Goal: Transaction & Acquisition: Purchase product/service

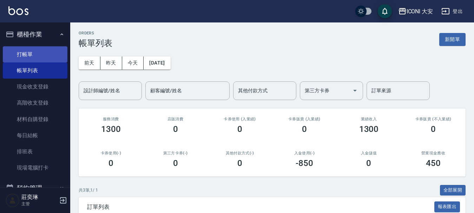
click at [35, 51] on link "打帳單" at bounding box center [35, 54] width 65 height 16
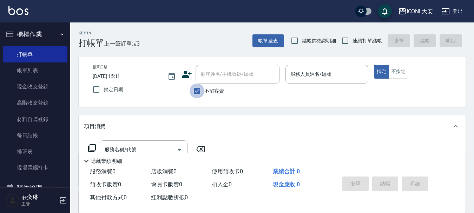
click at [199, 84] on input "不留客資" at bounding box center [197, 91] width 15 height 15
checkbox input "false"
click at [243, 73] on input "顧客姓名/手機號碼/編號" at bounding box center [232, 74] width 67 height 12
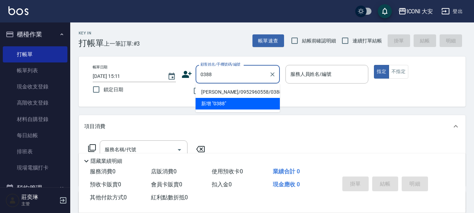
click at [240, 90] on li "[PERSON_NAME]/0952960558/0388" at bounding box center [238, 92] width 84 height 12
type input "[PERSON_NAME]/0952960558/0388"
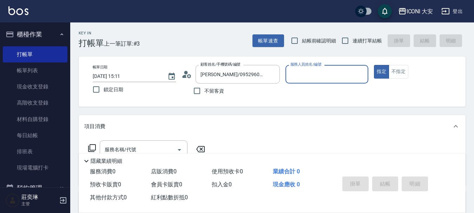
type input "[PERSON_NAME]曾姐-2"
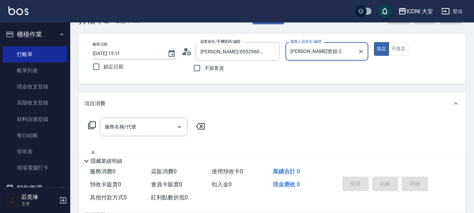
scroll to position [35, 0]
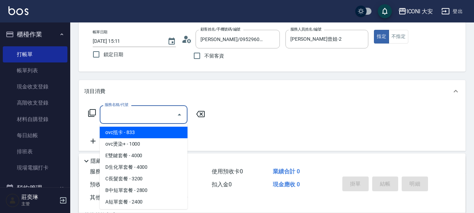
click at [134, 114] on input "服務名稱/代號" at bounding box center [138, 115] width 71 height 12
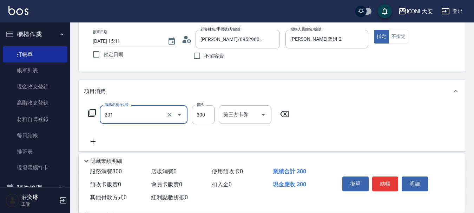
type input "張.曾洗髮　(201)"
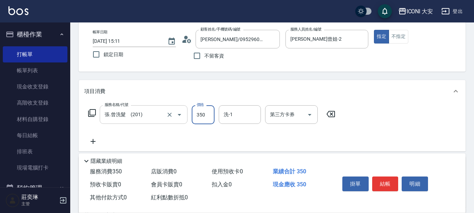
type input "350"
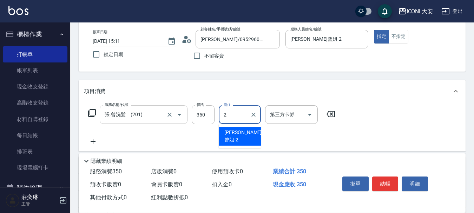
type input "[PERSON_NAME]曾姐-2"
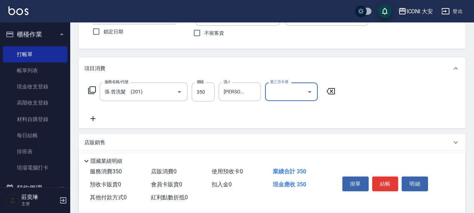
scroll to position [70, 0]
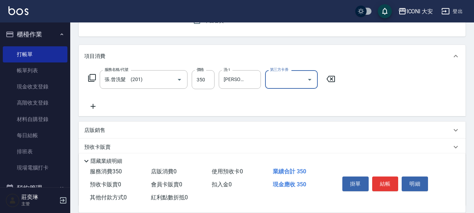
click at [93, 104] on icon at bounding box center [93, 106] width 18 height 8
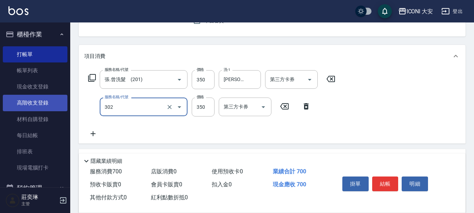
type input "剪髮國高中(302)"
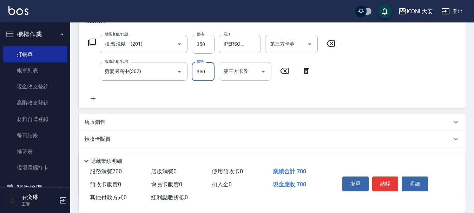
scroll to position [158, 0]
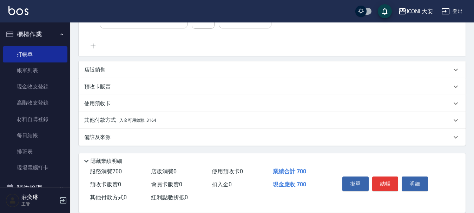
drag, startPoint x: 127, startPoint y: 118, endPoint x: 134, endPoint y: 119, distance: 6.6
click at [130, 119] on p "其他付款方式 入金可用餘額: 3164" at bounding box center [120, 121] width 72 height 8
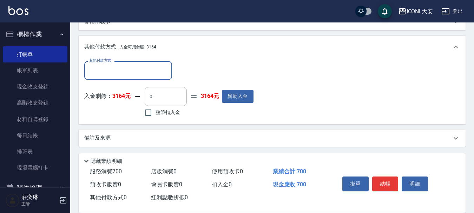
scroll to position [241, 0]
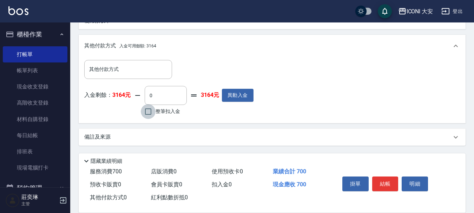
drag, startPoint x: 147, startPoint y: 110, endPoint x: 212, endPoint y: 126, distance: 67.6
click at [148, 110] on input "整筆扣入金" at bounding box center [148, 111] width 15 height 15
checkbox input "true"
type input "700"
click at [385, 181] on button "結帳" at bounding box center [385, 184] width 26 height 15
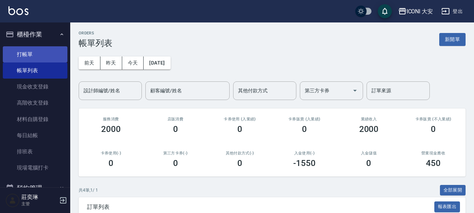
click at [31, 54] on link "打帳單" at bounding box center [35, 54] width 65 height 16
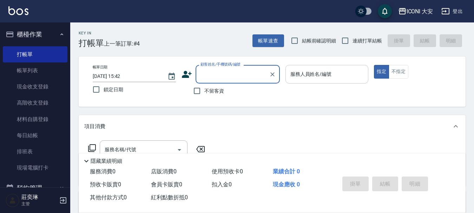
click at [318, 81] on div "服務人員姓名/編號" at bounding box center [327, 74] width 83 height 19
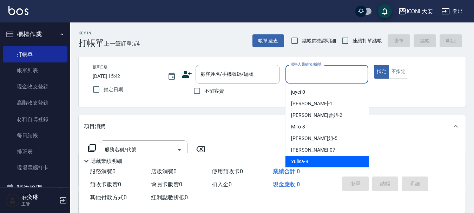
click at [305, 162] on span "Yulisa -8" at bounding box center [299, 161] width 17 height 7
type input "Yulisa-8"
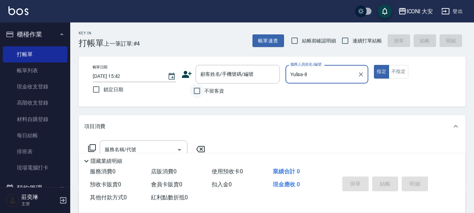
click at [196, 90] on input "不留客資" at bounding box center [197, 91] width 15 height 15
checkbox input "true"
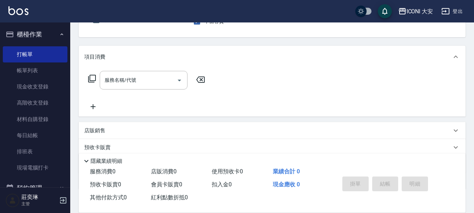
scroll to position [70, 0]
click at [91, 77] on icon at bounding box center [92, 78] width 8 height 8
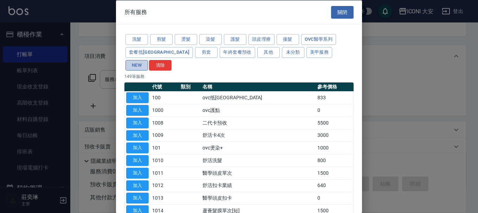
click at [148, 60] on button "NEW" at bounding box center [136, 65] width 22 height 11
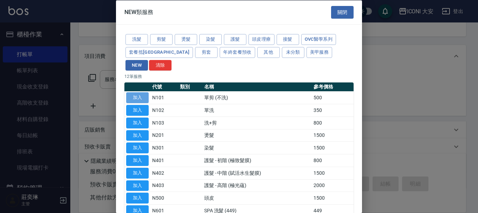
click at [139, 92] on button "加入" at bounding box center [137, 97] width 22 height 11
type input "單剪 (不洗)(N101)"
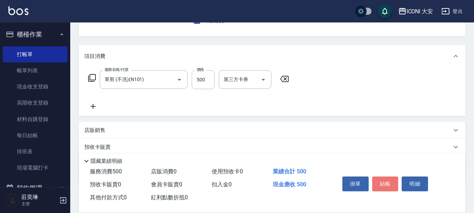
click at [385, 181] on button "結帳" at bounding box center [385, 184] width 26 height 15
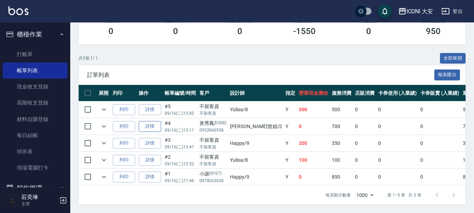
scroll to position [137, 0]
click at [25, 52] on link "打帳單" at bounding box center [35, 54] width 65 height 16
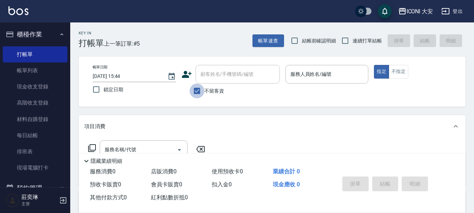
drag, startPoint x: 197, startPoint y: 90, endPoint x: 215, endPoint y: 81, distance: 20.0
click at [198, 90] on input "不留客資" at bounding box center [197, 91] width 15 height 15
checkbox input "false"
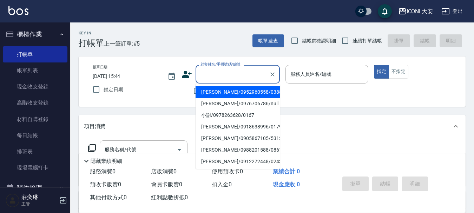
click at [219, 76] on input "顧客姓名/手機號碼/編號" at bounding box center [232, 74] width 67 height 12
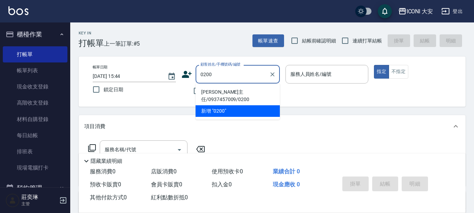
click at [203, 90] on li "[PERSON_NAME]主任/0937457009/0200" at bounding box center [238, 95] width 84 height 19
type input "[PERSON_NAME]主任/0937457009/0200"
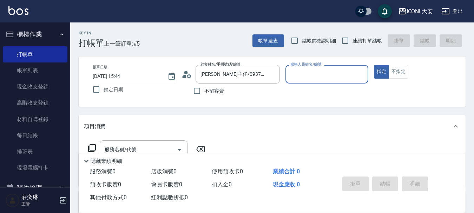
type input "Happy-9"
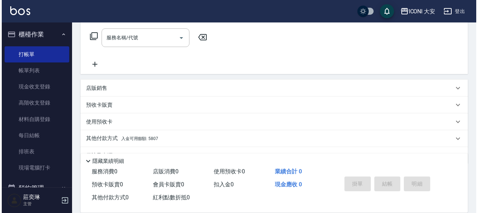
scroll to position [95, 0]
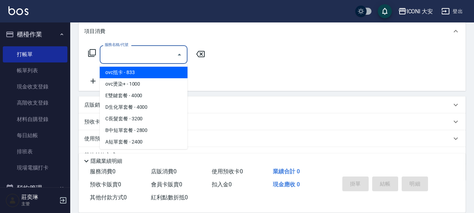
click at [124, 50] on input "服務名稱/代號" at bounding box center [138, 54] width 71 height 12
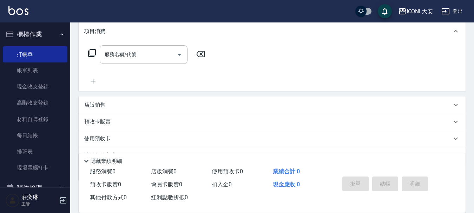
click at [91, 51] on icon at bounding box center [92, 53] width 8 height 8
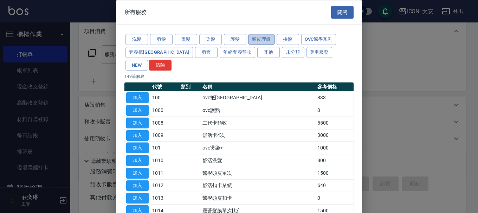
click at [259, 36] on button "頭皮理療" at bounding box center [261, 39] width 26 height 11
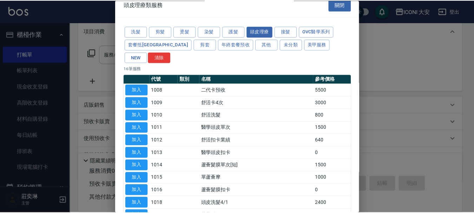
scroll to position [0, 0]
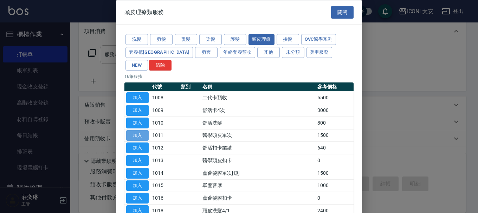
click at [133, 130] on button "加入" at bounding box center [137, 135] width 22 height 11
type input "醫學頭皮單次(1011)"
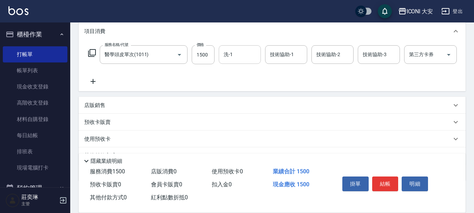
click at [243, 52] on input "洗-1" at bounding box center [240, 54] width 36 height 12
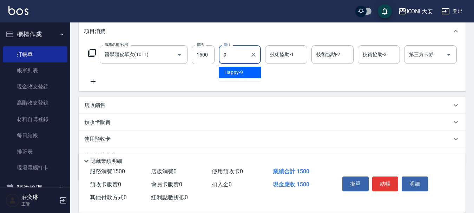
type input "Happy-9"
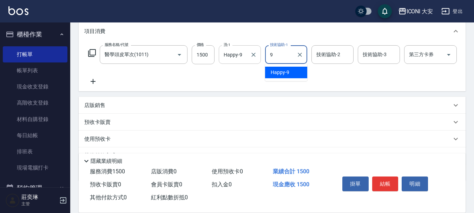
type input "Happy-9"
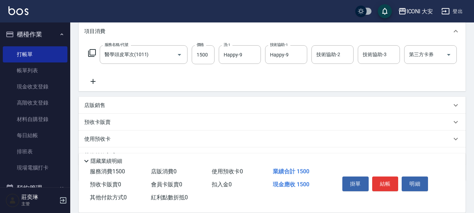
click at [94, 81] on icon at bounding box center [93, 81] width 18 height 8
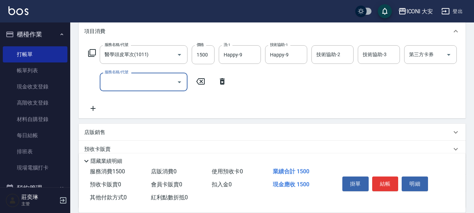
click at [93, 53] on icon at bounding box center [92, 53] width 8 height 8
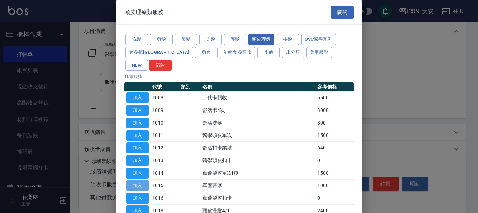
click at [145, 180] on button "加入" at bounding box center [137, 185] width 22 height 11
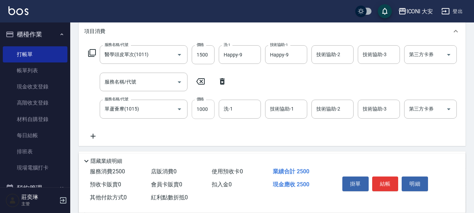
click at [207, 107] on input "1000" at bounding box center [203, 109] width 23 height 19
type input "1500"
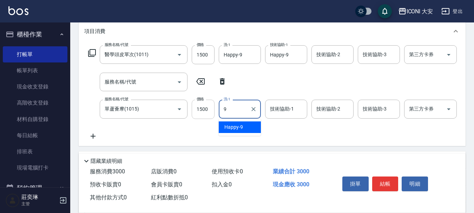
type input "Happy-9"
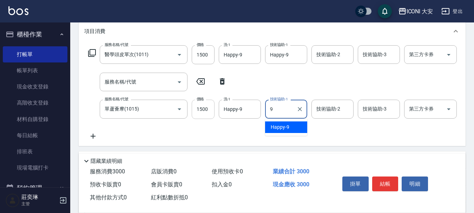
type input "Happy-9"
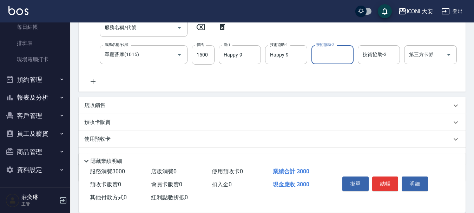
scroll to position [191, 0]
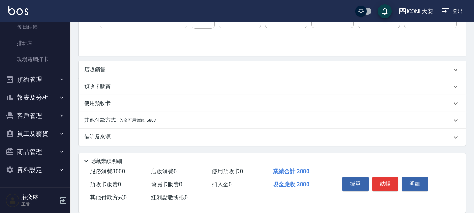
click at [93, 72] on p "店販銷售" at bounding box center [94, 69] width 21 height 7
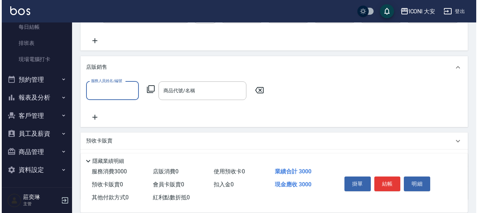
scroll to position [0, 0]
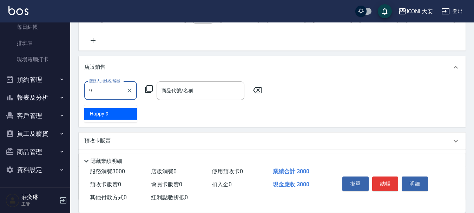
type input "Happy-9"
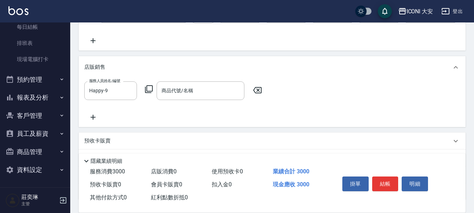
click at [148, 93] on icon at bounding box center [149, 89] width 8 height 8
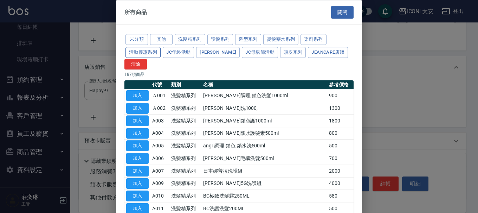
click at [138, 55] on button "活動優惠系列" at bounding box center [142, 52] width 35 height 11
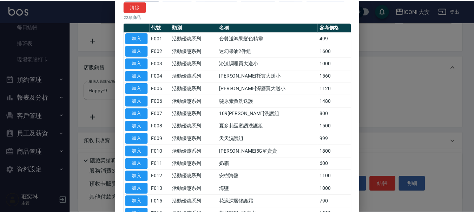
scroll to position [176, 0]
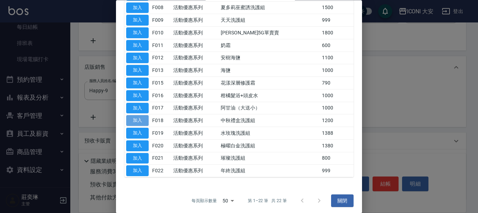
click at [138, 119] on button "加入" at bounding box center [137, 121] width 22 height 11
type input "中秋禮盒洗護組"
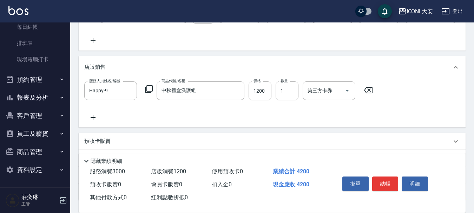
scroll to position [251, 0]
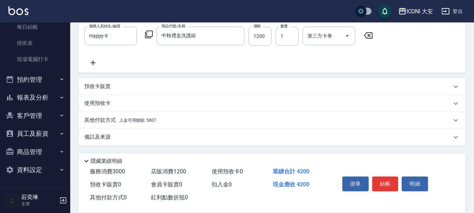
click at [145, 120] on span "入金可用餘額: 5807" at bounding box center [137, 120] width 37 height 5
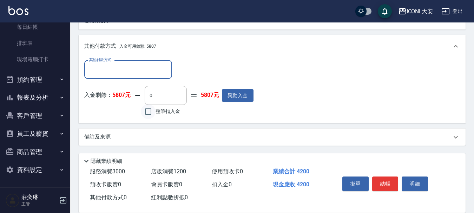
scroll to position [332, 0]
click at [146, 118] on input "整筆扣入金" at bounding box center [148, 111] width 15 height 15
checkbox input "true"
type input "4200"
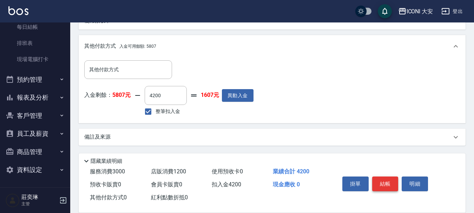
click at [382, 180] on button "結帳" at bounding box center [385, 184] width 26 height 15
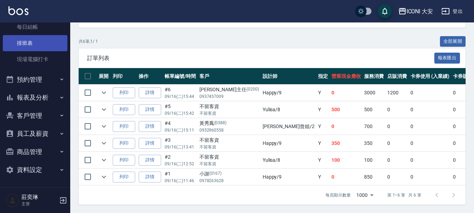
scroll to position [3, 0]
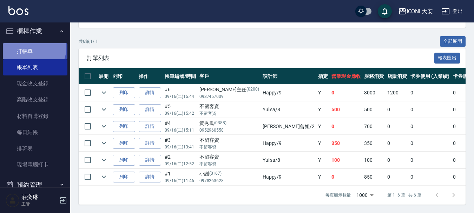
click at [28, 47] on link "打帳單" at bounding box center [35, 51] width 65 height 16
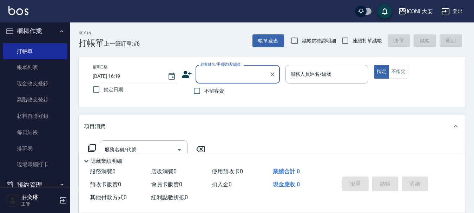
drag, startPoint x: 197, startPoint y: 89, endPoint x: 215, endPoint y: 88, distance: 17.9
click at [198, 89] on input "不留客資" at bounding box center [197, 91] width 15 height 15
checkbox input "true"
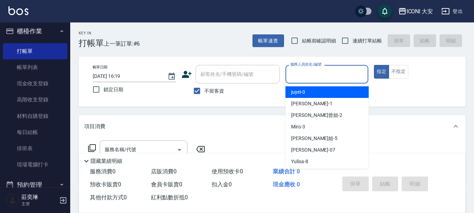
drag, startPoint x: 335, startPoint y: 76, endPoint x: 335, endPoint y: 85, distance: 9.5
click at [336, 85] on body "ICONI 大安 登出 櫃檯作業 打帳單 帳單列表 現金收支登錄 高階收支登錄 材料自購登錄 每日結帳 排班表 現場電腦打卡 預約管理 預約管理 單日預約紀錄…" at bounding box center [237, 163] width 474 height 327
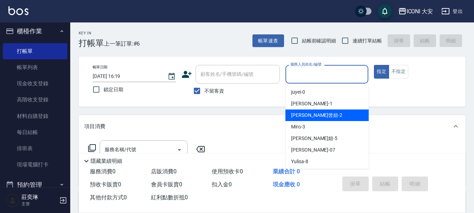
click at [327, 115] on div "[PERSON_NAME]曾姐 -2" at bounding box center [327, 116] width 83 height 12
type input "[PERSON_NAME]曾姐-2"
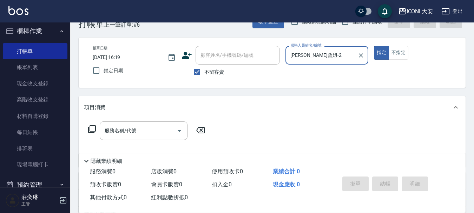
scroll to position [35, 0]
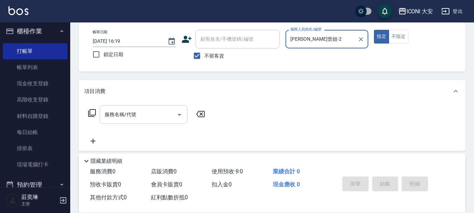
click at [144, 118] on input "服務名稱/代號" at bounding box center [138, 115] width 71 height 12
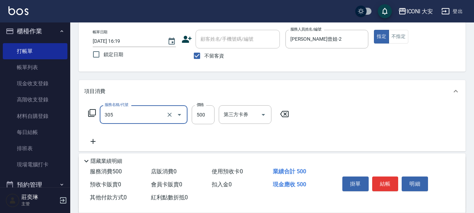
type input "剪髮(305)"
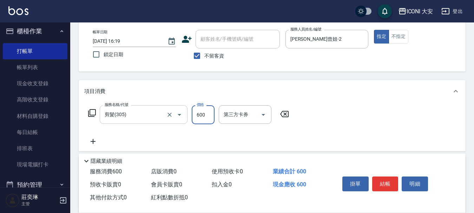
type input "600"
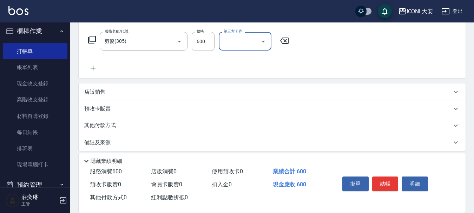
scroll to position [114, 0]
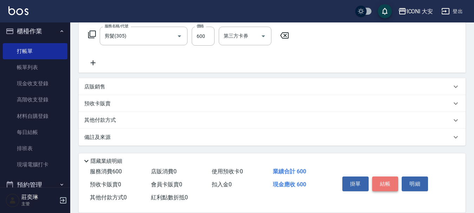
click at [384, 178] on button "結帳" at bounding box center [385, 184] width 26 height 15
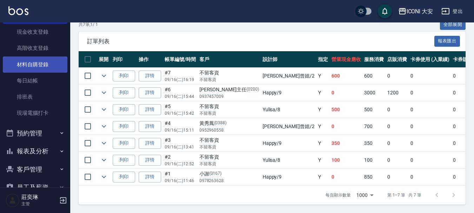
scroll to position [109, 0]
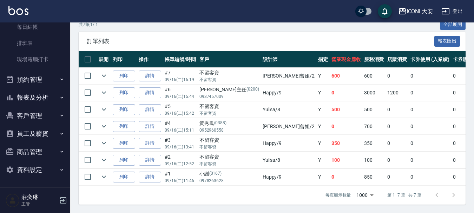
click at [32, 130] on button "員工及薪資" at bounding box center [35, 134] width 65 height 18
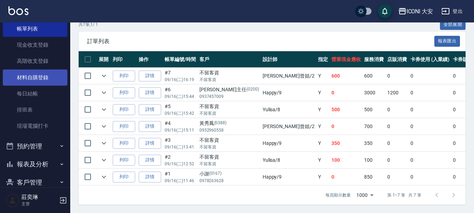
scroll to position [144, 0]
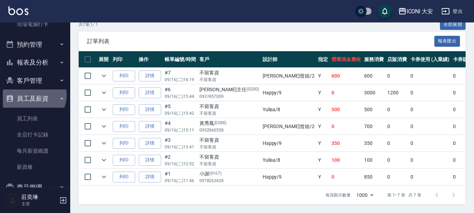
click at [33, 95] on button "員工及薪資" at bounding box center [35, 99] width 65 height 18
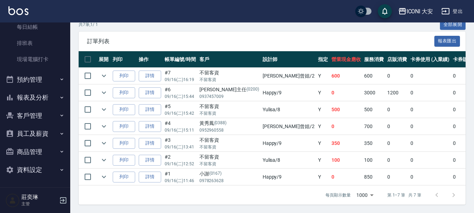
scroll to position [109, 0]
click at [32, 96] on button "報表及分析" at bounding box center [35, 98] width 65 height 18
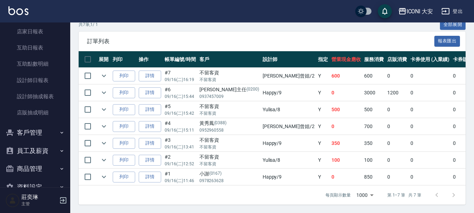
scroll to position [214, 0]
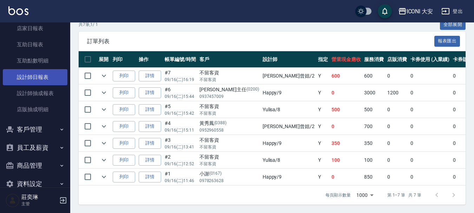
click at [35, 79] on link "設計師日報表" at bounding box center [35, 77] width 65 height 16
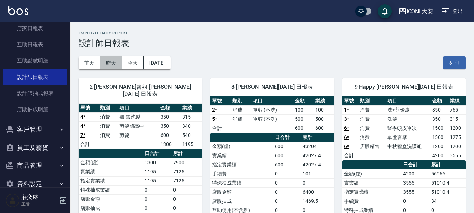
drag, startPoint x: 112, startPoint y: 64, endPoint x: 112, endPoint y: 70, distance: 6.0
click at [112, 64] on button "昨天" at bounding box center [111, 63] width 22 height 13
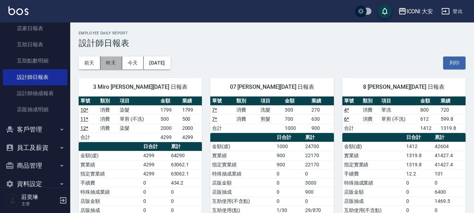
click at [107, 60] on button "昨天" at bounding box center [111, 63] width 22 height 13
click at [90, 63] on button "前天" at bounding box center [90, 63] width 22 height 13
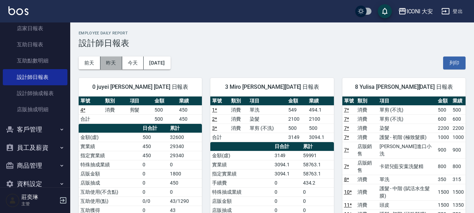
click at [107, 60] on button "昨天" at bounding box center [111, 63] width 22 height 13
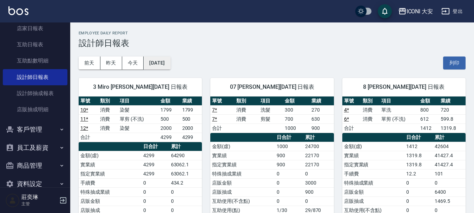
click at [158, 63] on button "[DATE]" at bounding box center [157, 63] width 27 height 13
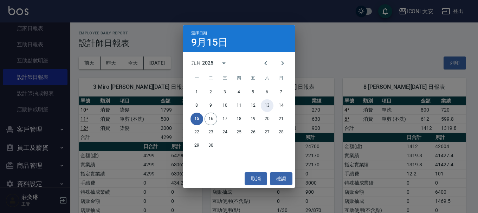
click at [266, 105] on button "13" at bounding box center [267, 105] width 13 height 13
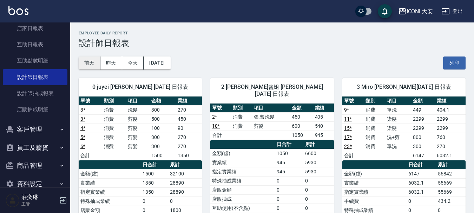
click at [86, 62] on button "前天" at bounding box center [90, 63] width 22 height 13
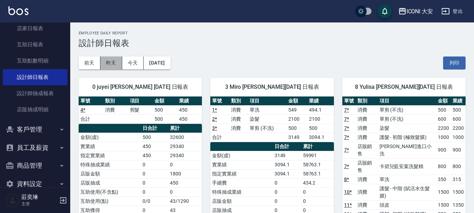
click at [111, 62] on button "昨天" at bounding box center [111, 63] width 22 height 13
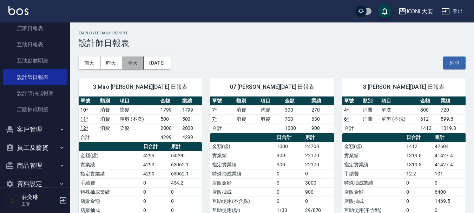
click at [134, 61] on button "今天" at bounding box center [133, 63] width 22 height 13
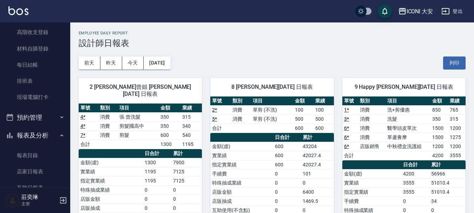
scroll to position [3, 0]
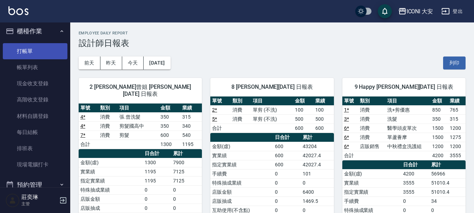
click at [27, 47] on link "打帳單" at bounding box center [35, 51] width 65 height 16
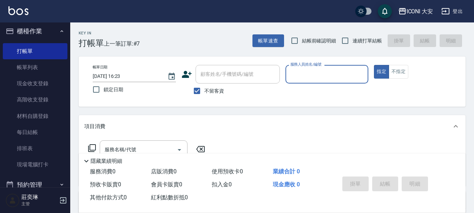
click at [315, 73] on input "服務人員姓名/編號" at bounding box center [327, 74] width 77 height 12
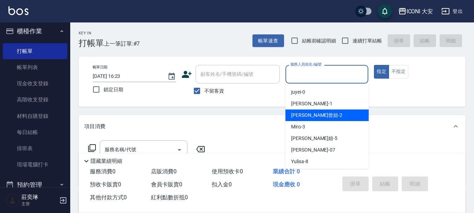
click at [317, 115] on span "[PERSON_NAME]曾姐 -2" at bounding box center [316, 115] width 51 height 7
type input "[PERSON_NAME]曾姐-2"
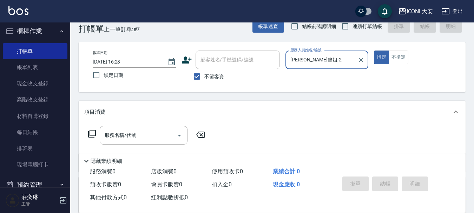
scroll to position [35, 0]
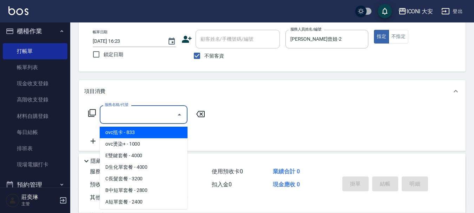
click at [139, 115] on input "服務名稱/代號" at bounding box center [138, 115] width 71 height 12
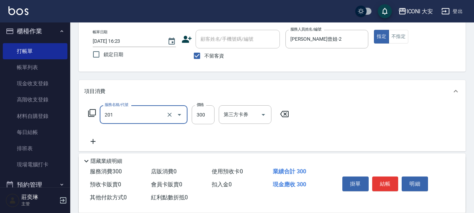
type input "張.曾洗髮　(201)"
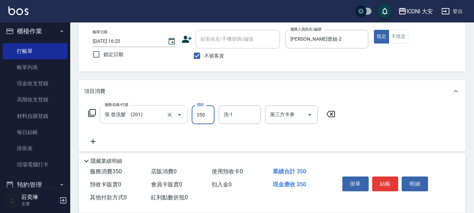
type input "350"
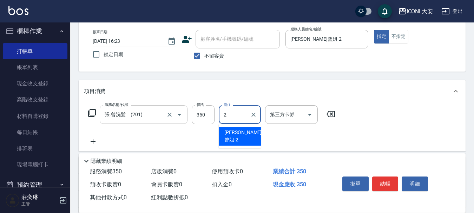
type input "[PERSON_NAME]曾姐-2"
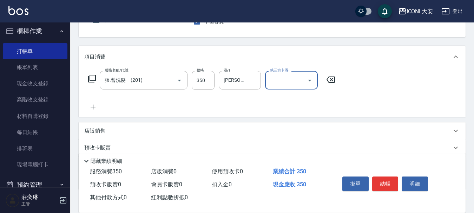
scroll to position [114, 0]
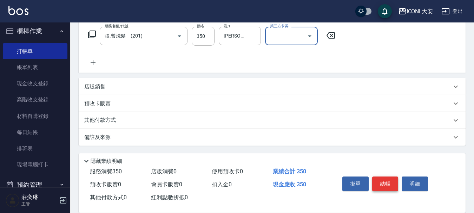
click at [381, 178] on button "結帳" at bounding box center [385, 184] width 26 height 15
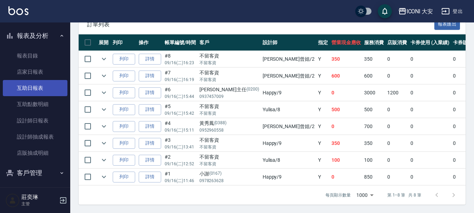
scroll to position [214, 0]
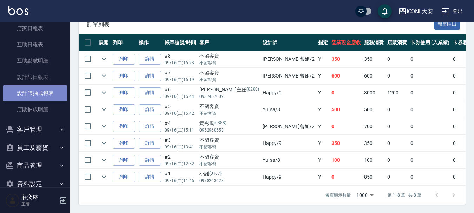
click at [36, 93] on link "設計師抽成報表" at bounding box center [35, 93] width 65 height 16
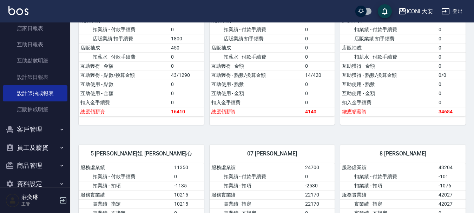
scroll to position [281, 0]
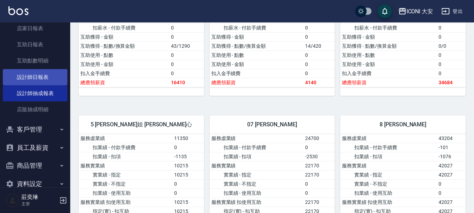
click at [30, 76] on link "設計師日報表" at bounding box center [35, 77] width 65 height 16
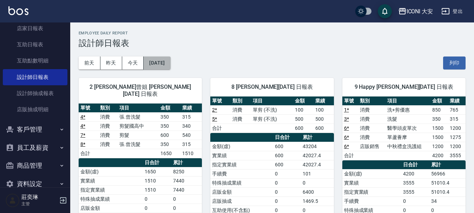
click at [165, 63] on button "[DATE]" at bounding box center [157, 63] width 27 height 13
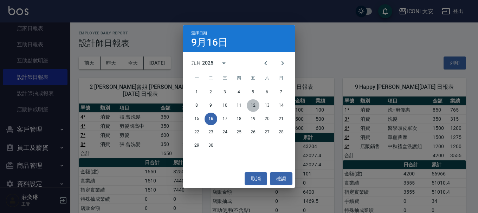
click at [253, 105] on button "12" at bounding box center [253, 105] width 13 height 13
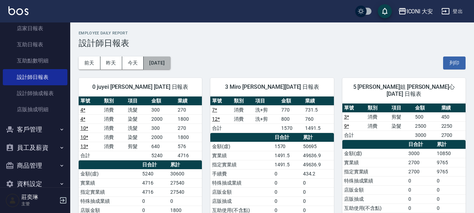
click at [165, 62] on button "[DATE]" at bounding box center [157, 63] width 27 height 13
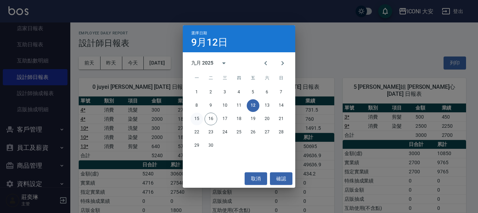
click at [198, 119] on button "15" at bounding box center [196, 119] width 13 height 13
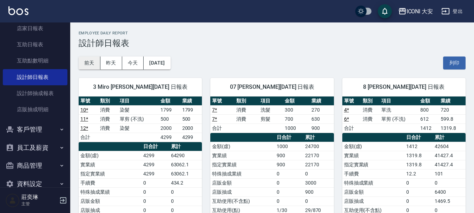
drag, startPoint x: 88, startPoint y: 62, endPoint x: 92, endPoint y: 62, distance: 3.5
click at [89, 62] on button "前天" at bounding box center [90, 63] width 22 height 13
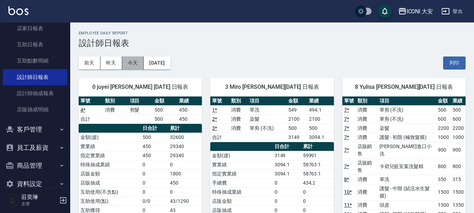
click at [131, 62] on button "今天" at bounding box center [133, 63] width 22 height 13
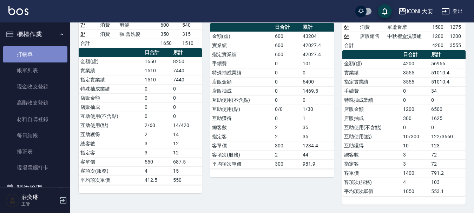
click at [38, 52] on link "打帳單" at bounding box center [35, 54] width 65 height 16
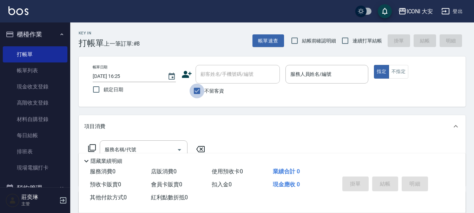
drag, startPoint x: 196, startPoint y: 90, endPoint x: 207, endPoint y: 85, distance: 12.3
click at [196, 90] on input "不留客資" at bounding box center [197, 91] width 15 height 15
checkbox input "false"
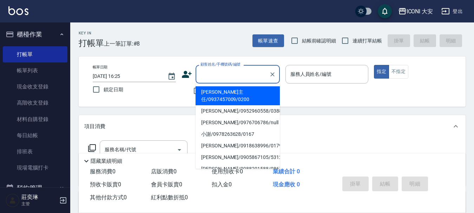
click at [218, 76] on input "顧客姓名/手機號碼/編號" at bounding box center [232, 74] width 67 height 12
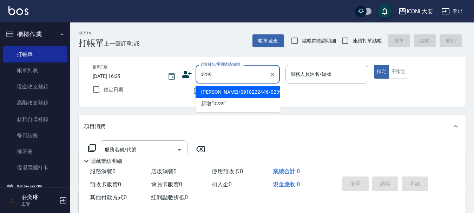
click at [245, 89] on li "[PERSON_NAME]/0910222446/0239" at bounding box center [238, 92] width 84 height 12
type input "[PERSON_NAME]/0910222446/0239"
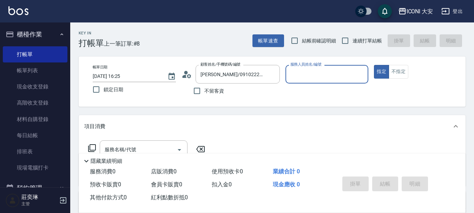
type input "[PERSON_NAME]姐-5"
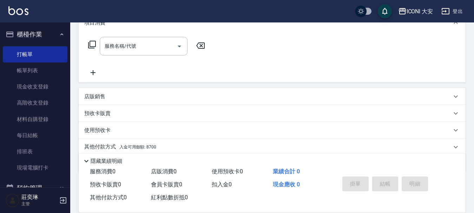
scroll to position [60, 0]
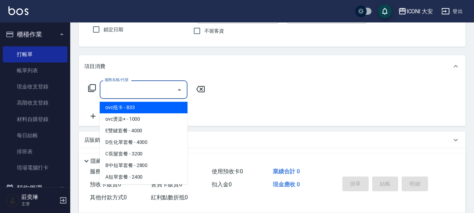
click at [140, 93] on input "服務名稱/代號" at bounding box center [138, 90] width 71 height 12
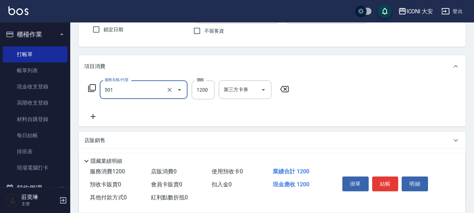
type input "染髮(501)"
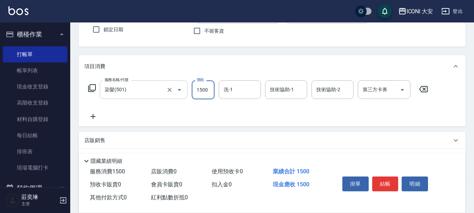
type input "1500"
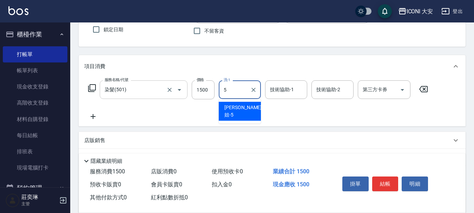
type input "[PERSON_NAME]姐-5"
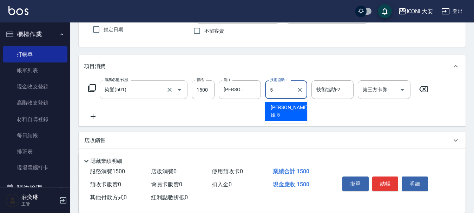
type input "[PERSON_NAME]姐-5"
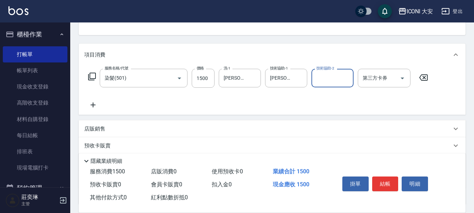
scroll to position [131, 0]
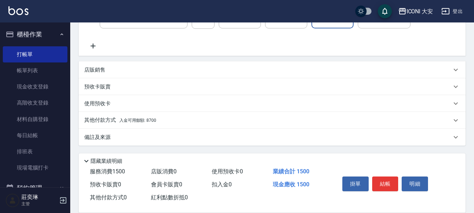
click at [131, 119] on span "入金可用餘額: 8700" at bounding box center [137, 120] width 37 height 5
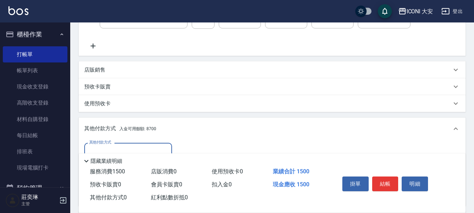
scroll to position [214, 0]
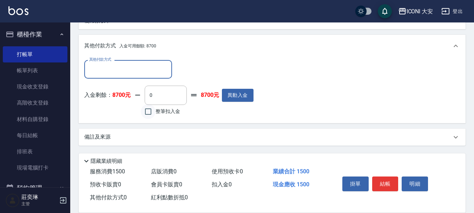
click at [149, 110] on input "整筆扣入金" at bounding box center [148, 111] width 15 height 15
checkbox input "true"
type input "1500"
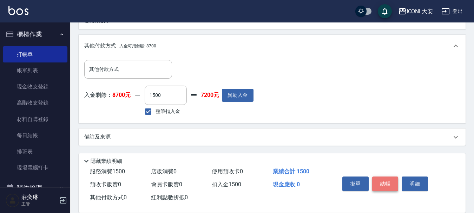
click at [386, 180] on button "結帳" at bounding box center [385, 184] width 26 height 15
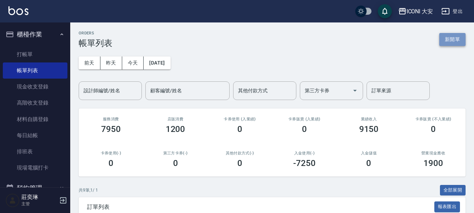
click at [457, 43] on button "新開單" at bounding box center [452, 39] width 26 height 13
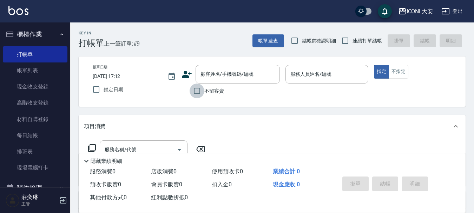
click at [199, 92] on input "不留客資" at bounding box center [197, 91] width 15 height 15
checkbox input "true"
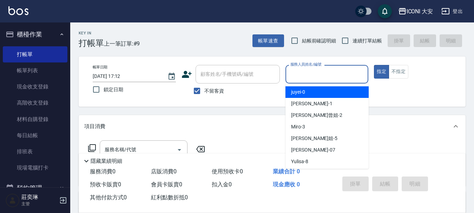
click at [310, 78] on input "服務人員姓名/編號" at bounding box center [327, 74] width 77 height 12
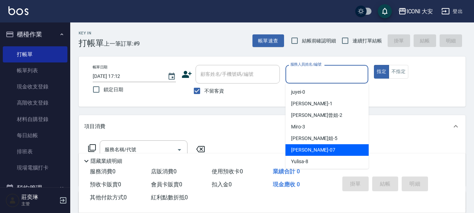
click at [312, 148] on span "[PERSON_NAME] -07" at bounding box center [313, 149] width 44 height 7
type input "[PERSON_NAME]-07"
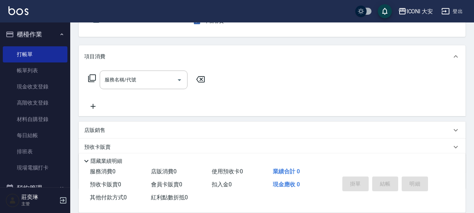
scroll to position [70, 0]
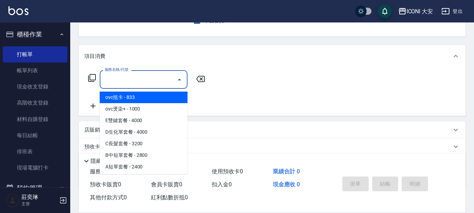
click at [145, 74] on input "服務名稱/代號" at bounding box center [138, 79] width 71 height 12
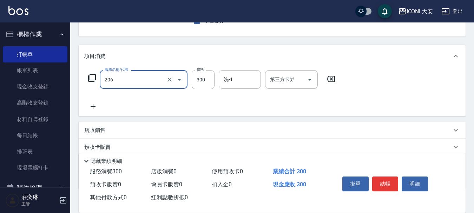
type input "洗髮(206)"
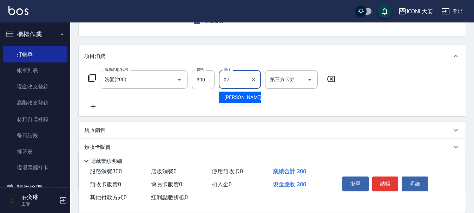
type input "[PERSON_NAME]-07"
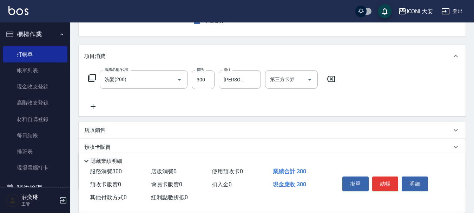
click at [94, 105] on icon at bounding box center [93, 106] width 18 height 8
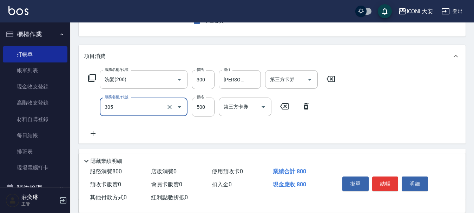
type input "剪髮(305)"
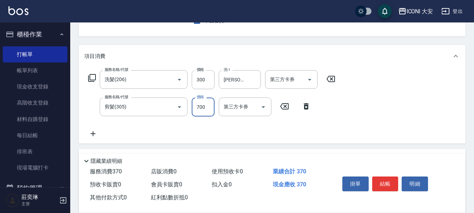
type input "700"
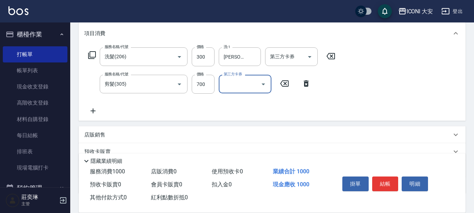
scroll to position [105, 0]
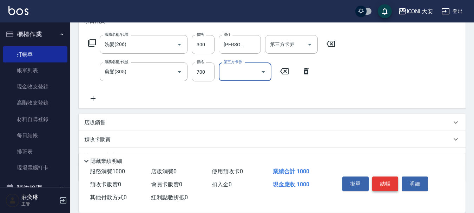
click at [390, 183] on button "結帳" at bounding box center [385, 184] width 26 height 15
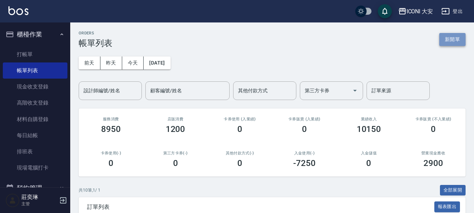
click at [454, 39] on button "新開單" at bounding box center [452, 39] width 26 height 13
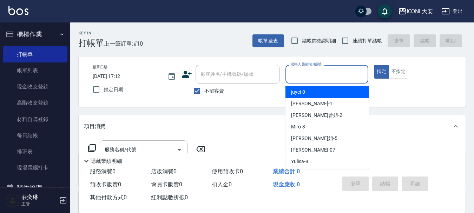
click at [320, 76] on input "服務人員姓名/編號" at bounding box center [327, 74] width 77 height 12
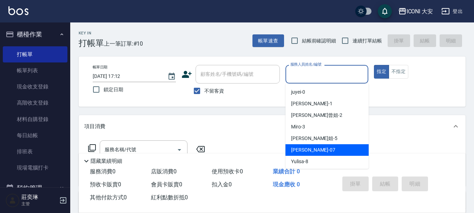
click at [317, 152] on div "[PERSON_NAME] -07" at bounding box center [327, 150] width 83 height 12
type input "[PERSON_NAME]-07"
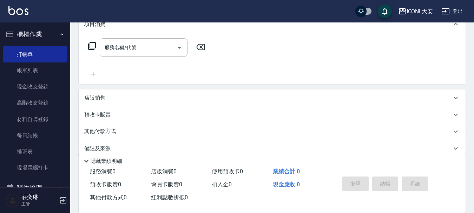
scroll to position [105, 0]
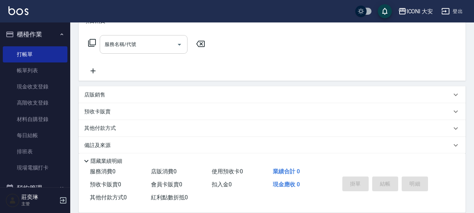
click at [131, 49] on input "服務名稱/代號" at bounding box center [138, 44] width 71 height 12
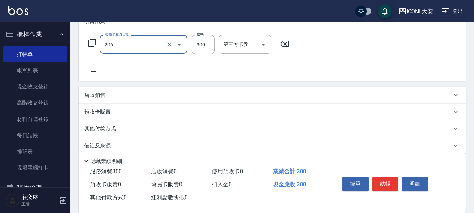
type input "洗髮(206)"
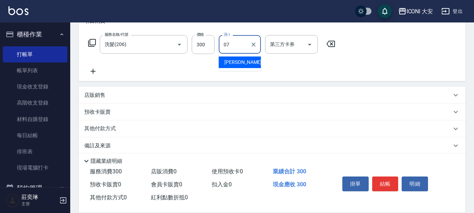
type input "[PERSON_NAME]-07"
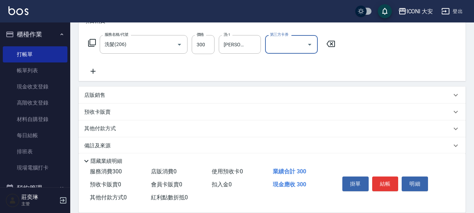
click at [93, 71] on icon at bounding box center [93, 71] width 5 height 5
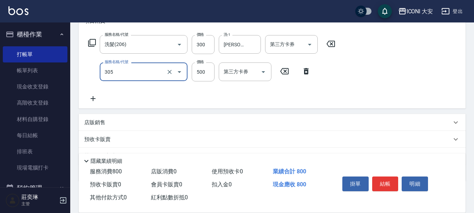
type input "剪髮(305)"
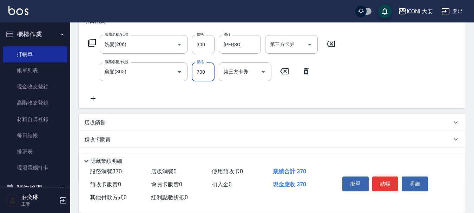
type input "700"
click at [94, 98] on icon at bounding box center [93, 98] width 18 height 8
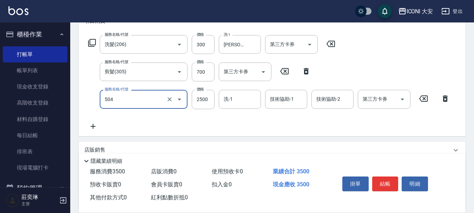
type input "染髮(504)"
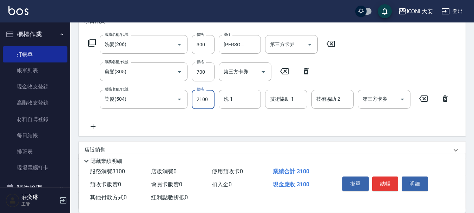
type input "2100"
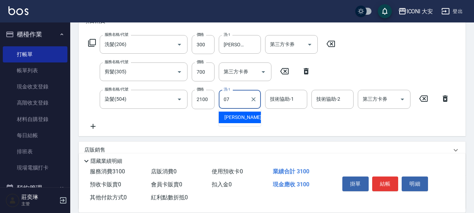
type input "[PERSON_NAME]-07"
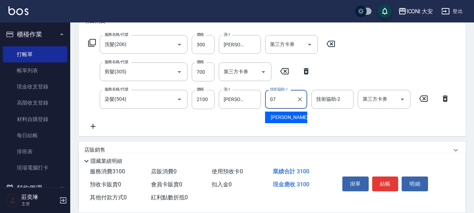
type input "[PERSON_NAME]-07"
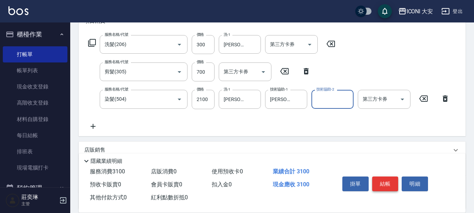
click at [389, 183] on button "結帳" at bounding box center [385, 184] width 26 height 15
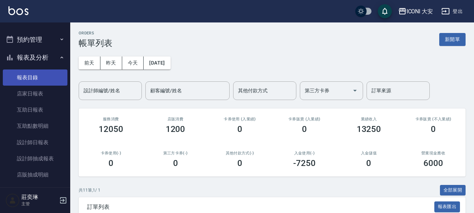
scroll to position [157, 0]
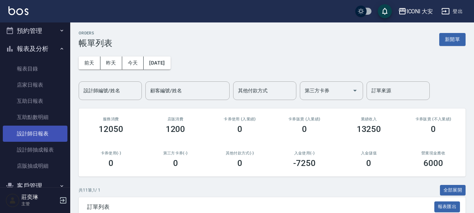
click at [39, 133] on link "設計師日報表" at bounding box center [35, 134] width 65 height 16
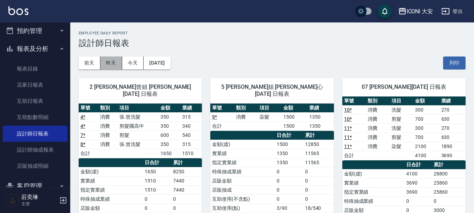
click at [110, 63] on button "昨天" at bounding box center [111, 63] width 22 height 13
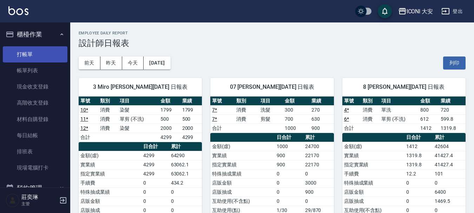
click at [32, 55] on link "打帳單" at bounding box center [35, 54] width 65 height 16
